Goal: Transaction & Acquisition: Purchase product/service

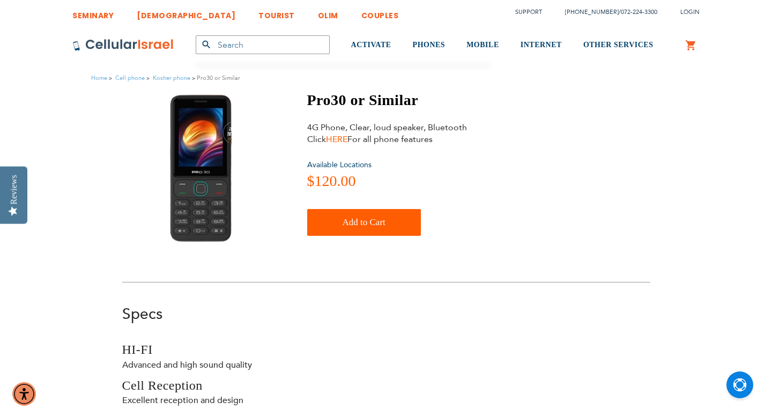
click at [334, 138] on link "HERE" at bounding box center [336, 139] width 21 height 12
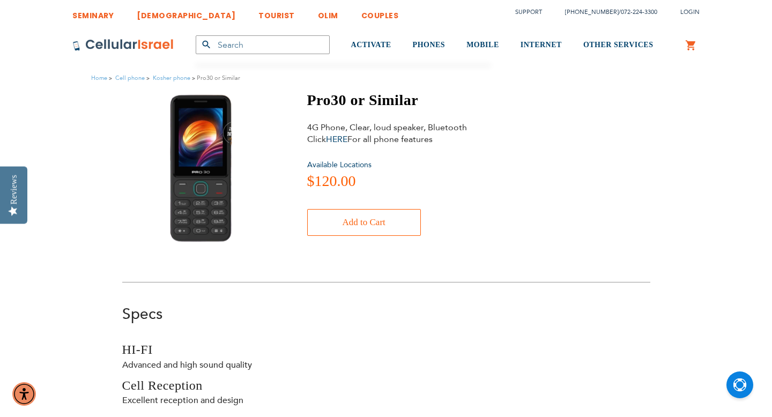
click at [376, 226] on span "Add to Cart" at bounding box center [364, 222] width 43 height 21
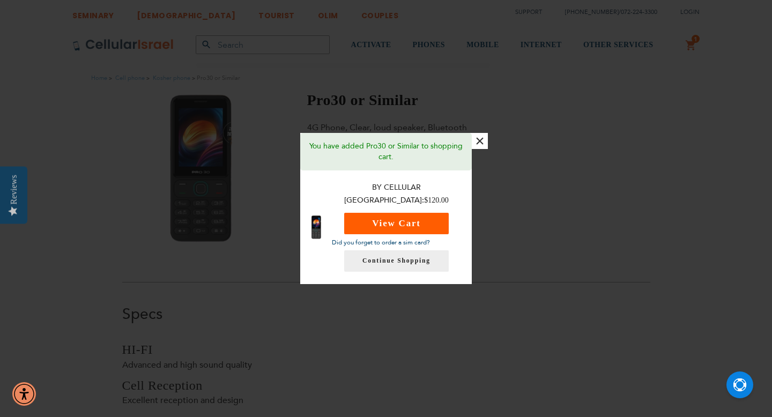
click at [376, 226] on button "View Cart" at bounding box center [396, 223] width 105 height 21
